Goal: Find specific page/section: Find specific page/section

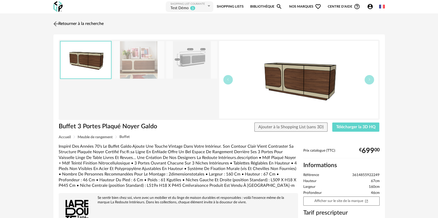
click at [63, 24] on link "Retourner à la recherche" at bounding box center [78, 24] width 52 height 12
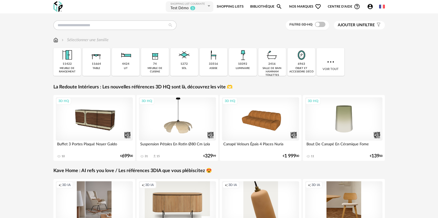
click at [93, 33] on div "Filtre 3D HQ Ajouter un filtre s Filter icon Filtrer par : Sélectionner une fam…" at bounding box center [219, 187] width 341 height 332
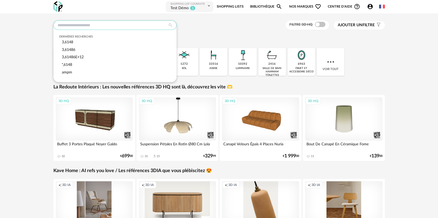
click at [96, 26] on input "text" at bounding box center [114, 25] width 123 height 9
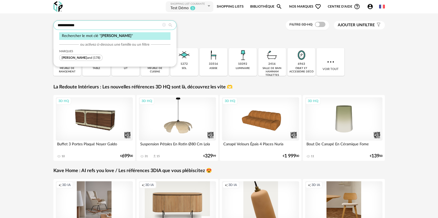
type input "**********"
click at [83, 58] on span "[PERSON_NAME] and (178)" at bounding box center [80, 58] width 43 height 6
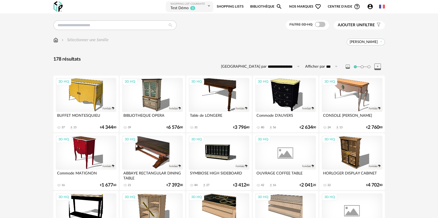
click at [90, 97] on div "3D HQ" at bounding box center [86, 95] width 60 height 34
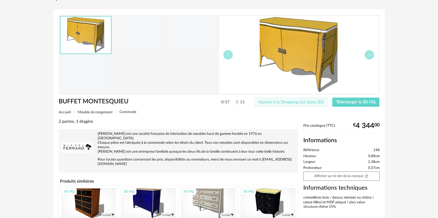
scroll to position [68, 0]
